Goal: Information Seeking & Learning: Learn about a topic

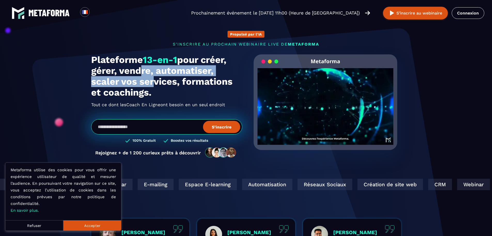
drag, startPoint x: 140, startPoint y: 71, endPoint x: 149, endPoint y: 87, distance: 18.1
click at [149, 87] on h1 "Plateforme 13-en-1 pour créer, gérer, vendre, automatiser, scaler vos services,…" at bounding box center [166, 75] width 151 height 43
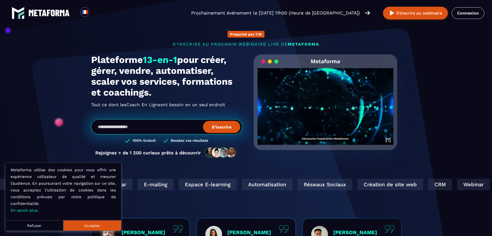
click at [149, 88] on h1 "Plateforme 13-en-1 pour créer, gérer, vendre, automatiser, scaler vos services,…" at bounding box center [166, 75] width 151 height 43
click at [81, 224] on button "Accepter" at bounding box center [92, 225] width 58 height 10
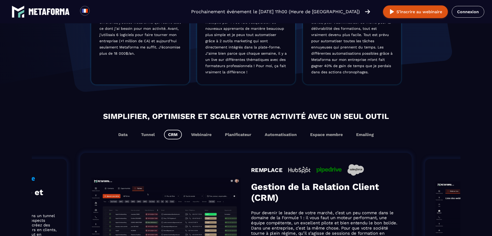
scroll to position [250, 0]
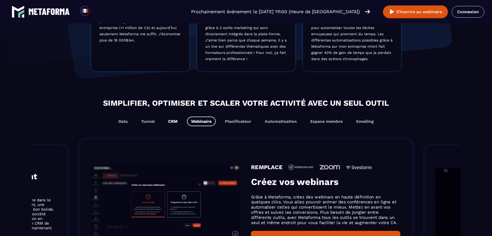
click at [172, 121] on button "CRM" at bounding box center [173, 121] width 18 height 10
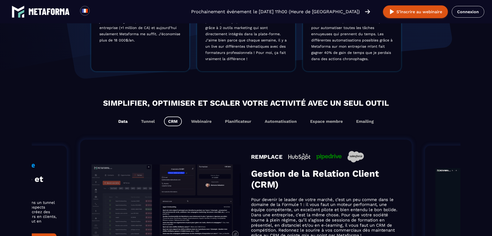
click at [123, 123] on button "Data" at bounding box center [123, 121] width 18 height 10
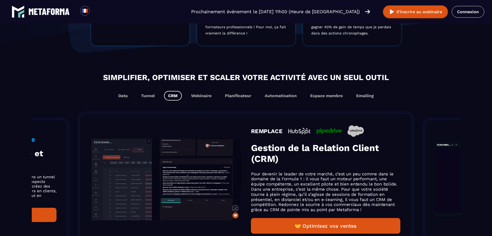
scroll to position [276, 0]
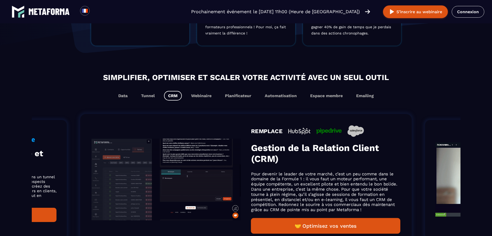
click at [168, 97] on button "CRM" at bounding box center [173, 96] width 18 height 10
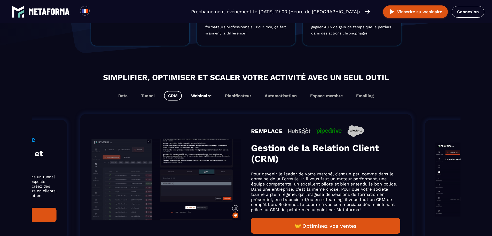
click at [204, 97] on button "Webinaire" at bounding box center [201, 96] width 29 height 10
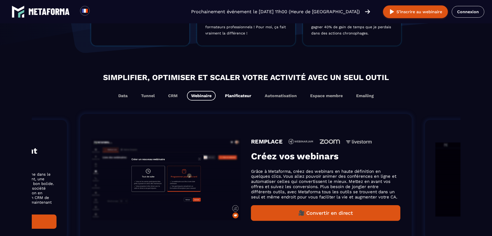
click at [244, 96] on button "Planificateur" at bounding box center [238, 96] width 35 height 10
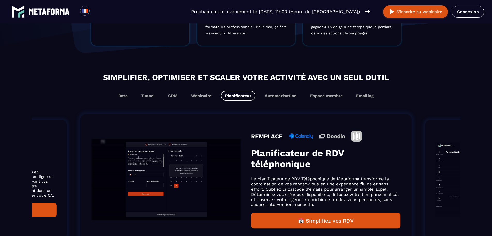
scroll to position [284, 0]
click at [274, 98] on button "Automatisation" at bounding box center [281, 96] width 40 height 10
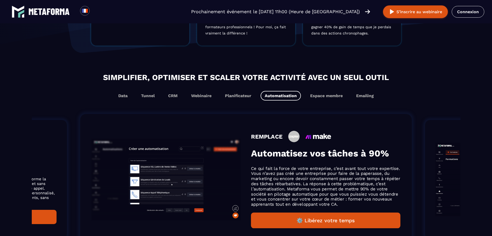
scroll to position [276, 0]
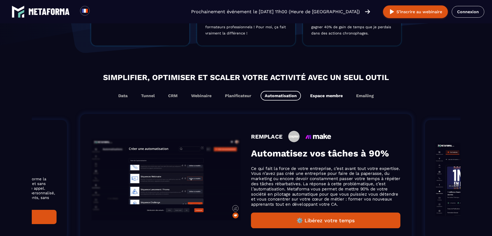
click at [321, 97] on button "Espace membre" at bounding box center [326, 96] width 41 height 10
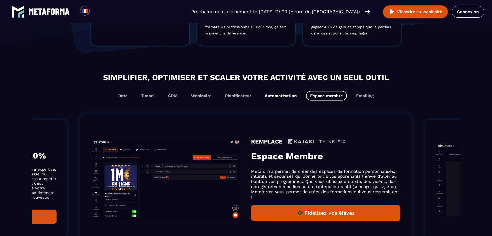
click at [287, 99] on button "Automatisation" at bounding box center [281, 96] width 40 height 10
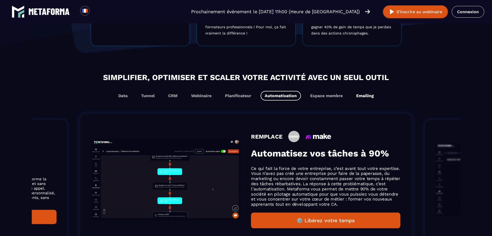
click at [362, 97] on button "Emailing" at bounding box center [365, 96] width 26 height 10
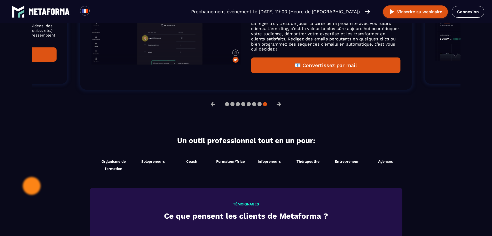
scroll to position [431, 0]
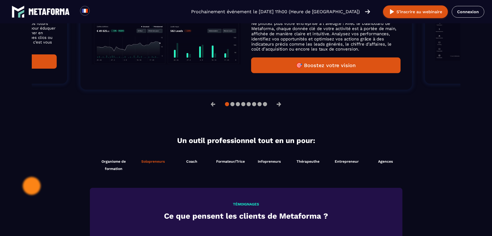
click at [158, 165] on li "Solopreneurs Démarrer maintenant" at bounding box center [153, 165] width 39 height 20
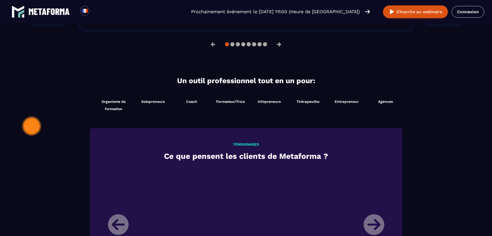
scroll to position [483, 0]
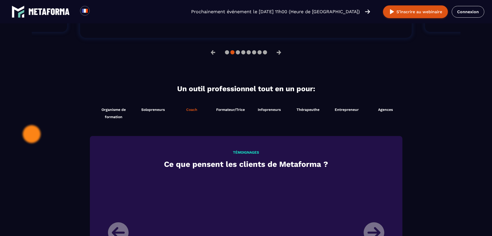
click at [190, 111] on span "Coach" at bounding box center [191, 109] width 11 height 4
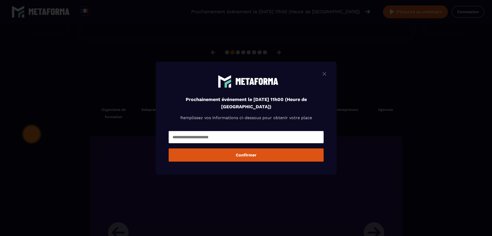
click at [327, 72] on img "Modal window" at bounding box center [325, 73] width 6 height 6
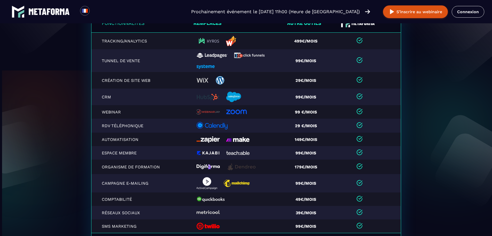
scroll to position [1094, 0]
drag, startPoint x: 123, startPoint y: 140, endPoint x: 158, endPoint y: 140, distance: 35.9
click at [149, 140] on p "Automatisation" at bounding box center [131, 139] width 58 height 5
click at [160, 141] on td "Automatisation" at bounding box center [142, 138] width 102 height 13
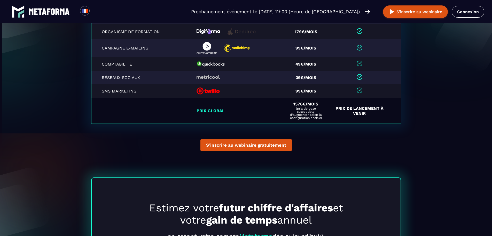
scroll to position [1206, 0]
